Goal: Task Accomplishment & Management: Complete application form

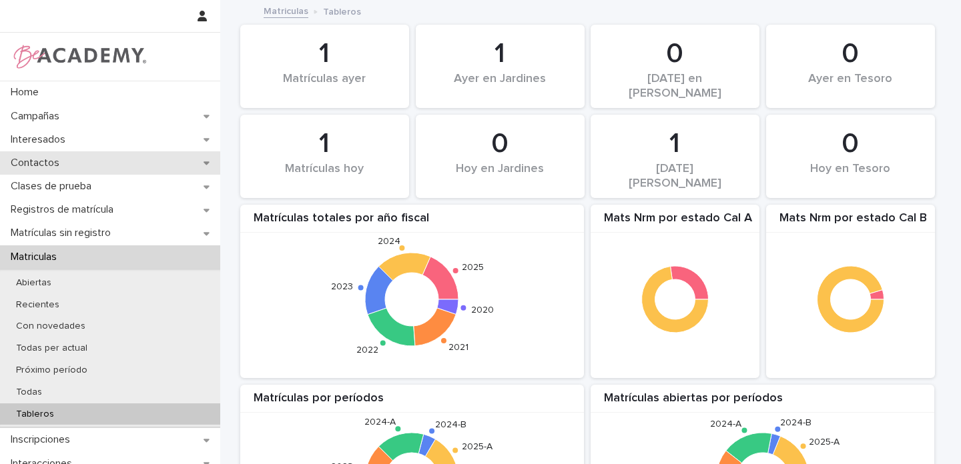
click at [190, 163] on div "Contactos" at bounding box center [110, 162] width 220 height 23
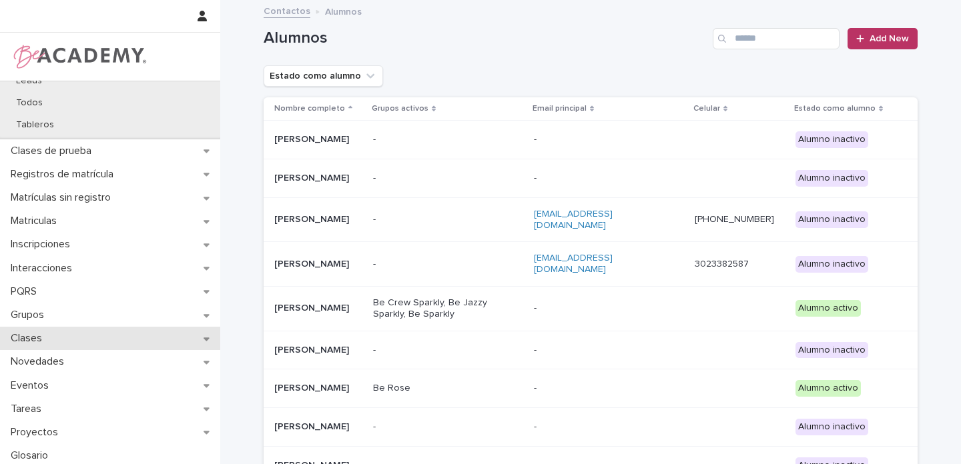
scroll to position [199, 0]
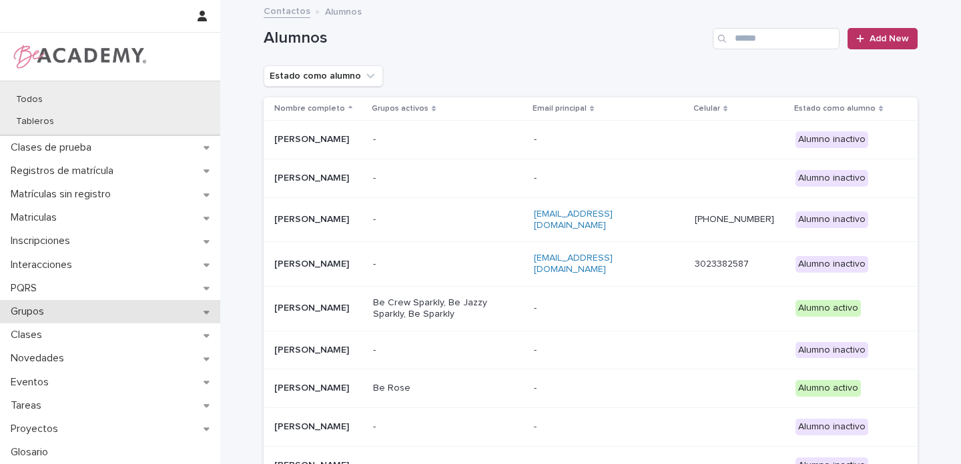
click at [204, 315] on icon at bounding box center [207, 312] width 6 height 9
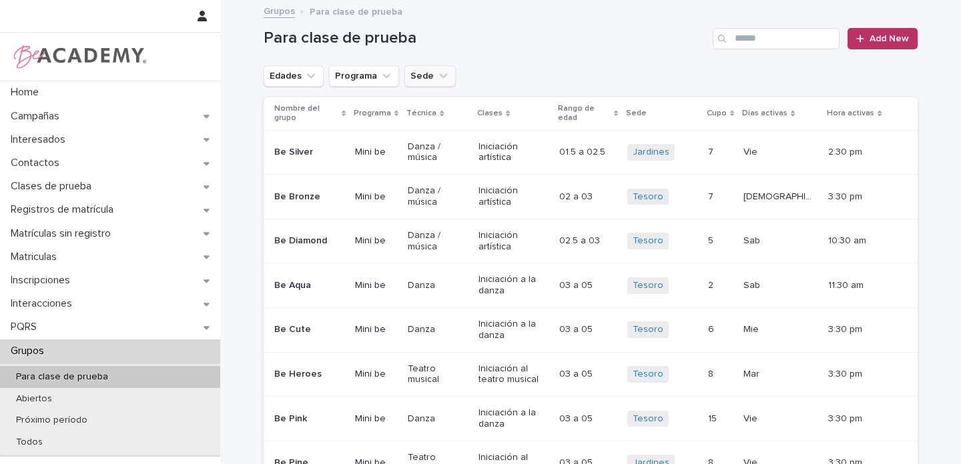
click at [436, 74] on icon "Sede" at bounding box center [442, 75] width 13 height 13
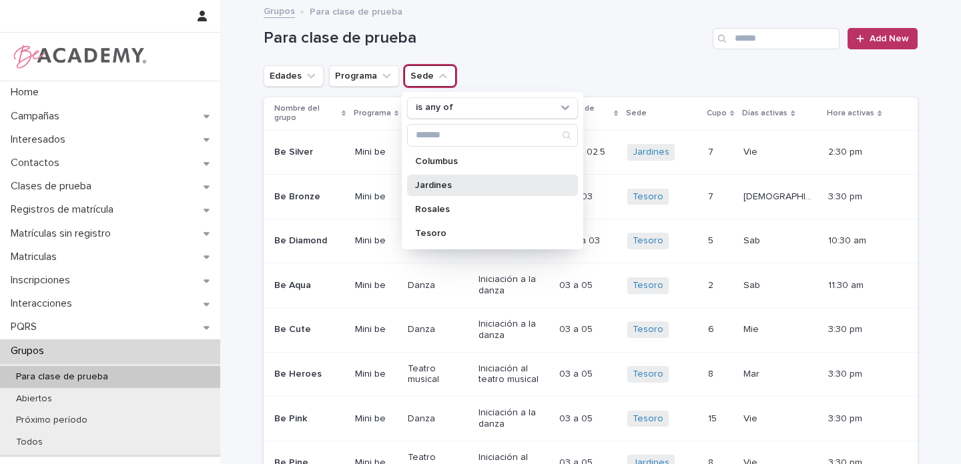
click at [427, 182] on p "Jardines" at bounding box center [485, 185] width 141 height 9
click at [307, 76] on icon "Edades" at bounding box center [310, 75] width 13 height 13
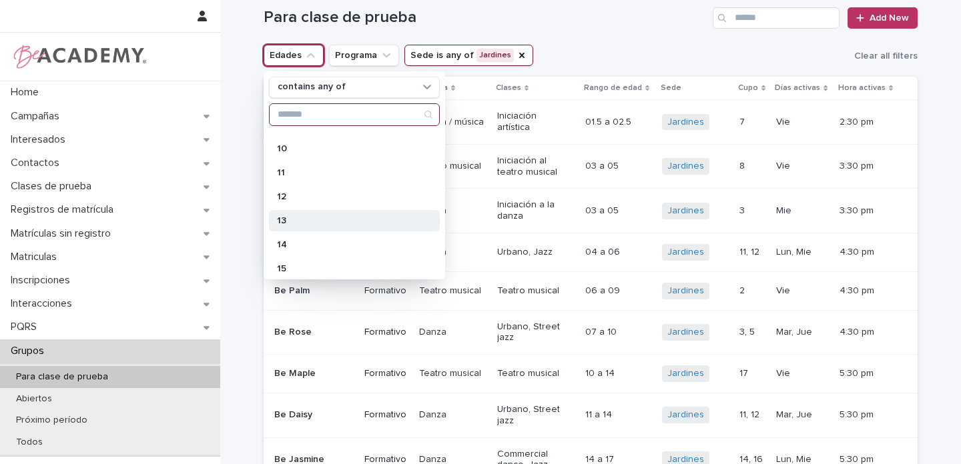
scroll to position [263, 0]
click at [289, 214] on p "13" at bounding box center [347, 214] width 141 height 9
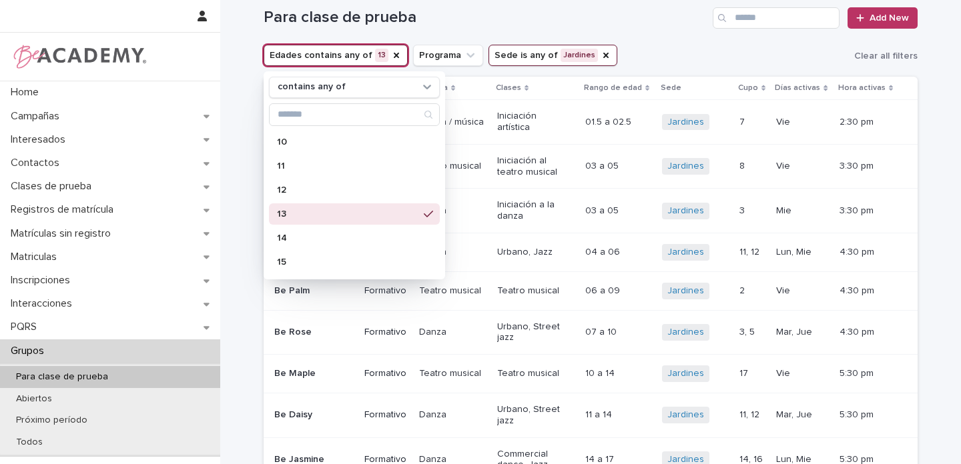
click at [619, 33] on div "Para clase de prueba Add New" at bounding box center [591, 13] width 654 height 64
